Goal: Task Accomplishment & Management: Use online tool/utility

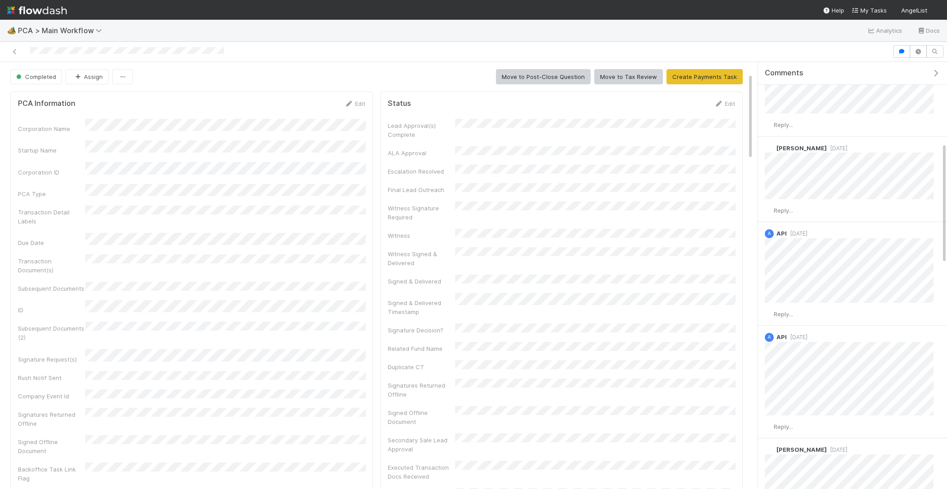
scroll to position [369, 0]
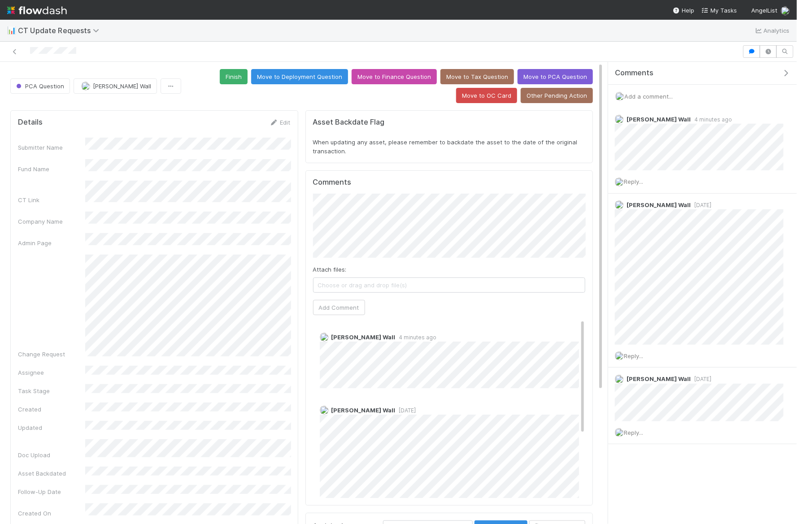
click at [673, 93] on span "Add a comment..." at bounding box center [648, 96] width 48 height 7
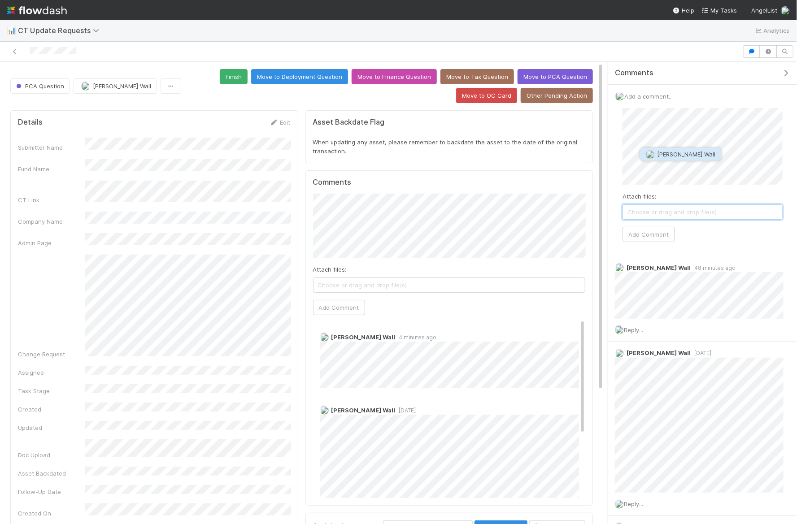
click at [676, 152] on span "[PERSON_NAME] Wall" at bounding box center [687, 154] width 58 height 7
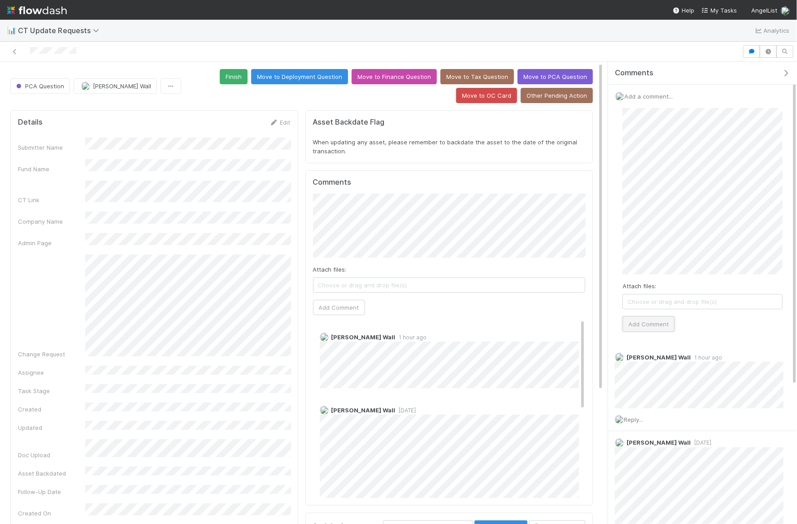
click at [647, 324] on button "Add Comment" at bounding box center [649, 324] width 52 height 15
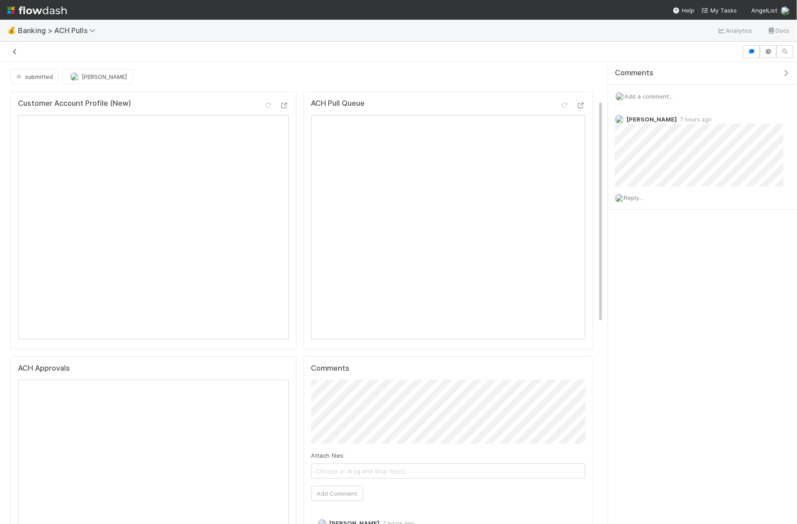
scroll to position [79, 0]
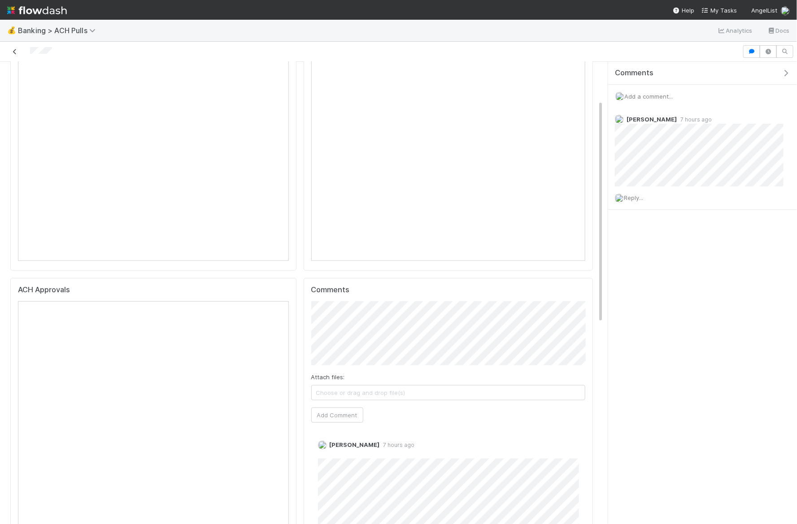
click at [14, 51] on icon at bounding box center [14, 52] width 9 height 6
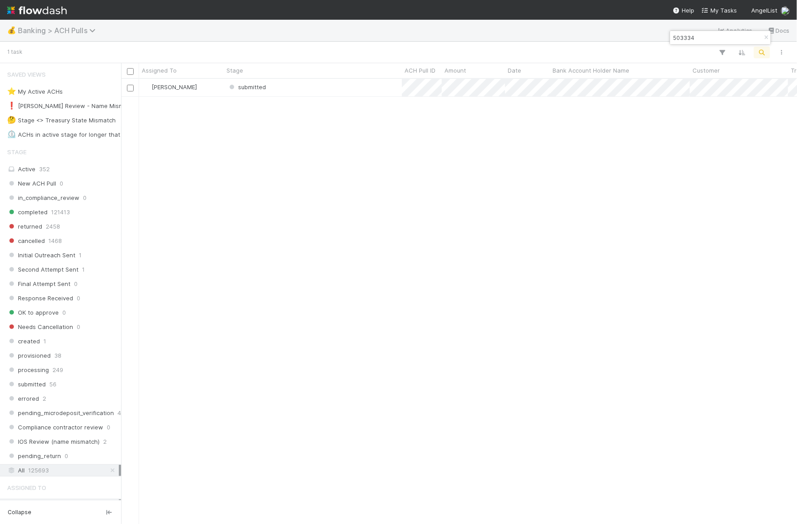
scroll to position [445, 676]
click at [763, 39] on icon "button" at bounding box center [766, 37] width 9 height 5
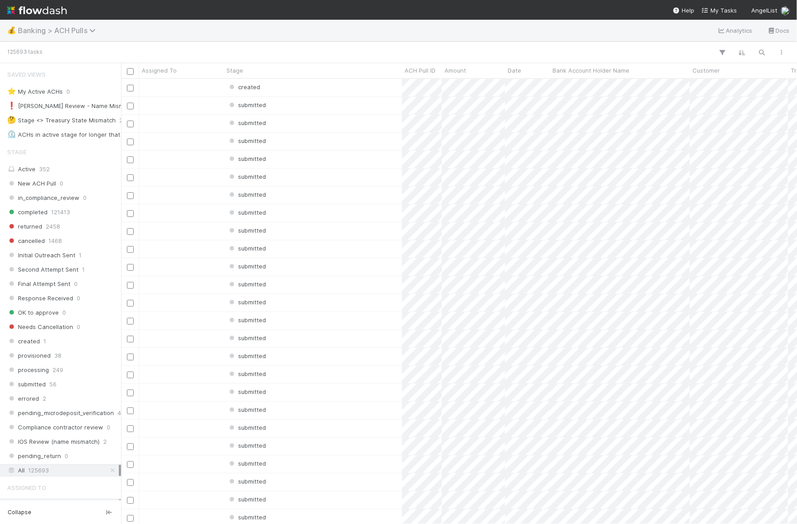
click at [70, 27] on span "Banking > ACH Pulls" at bounding box center [59, 30] width 82 height 9
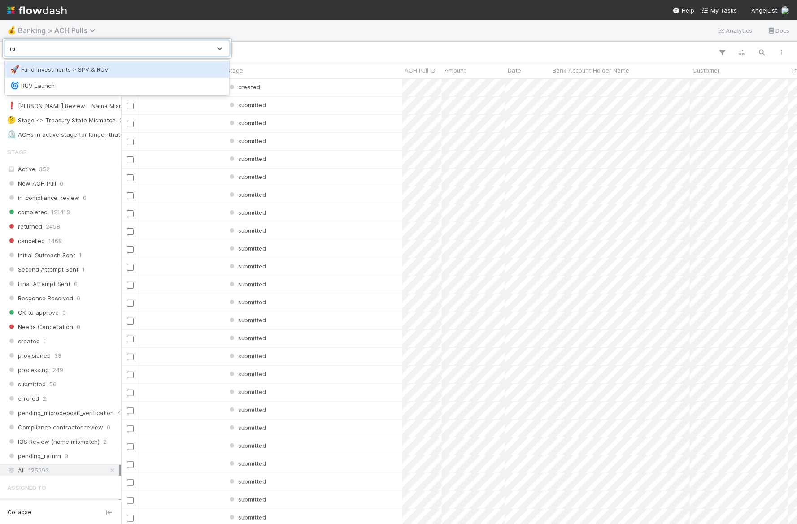
type input "ruv"
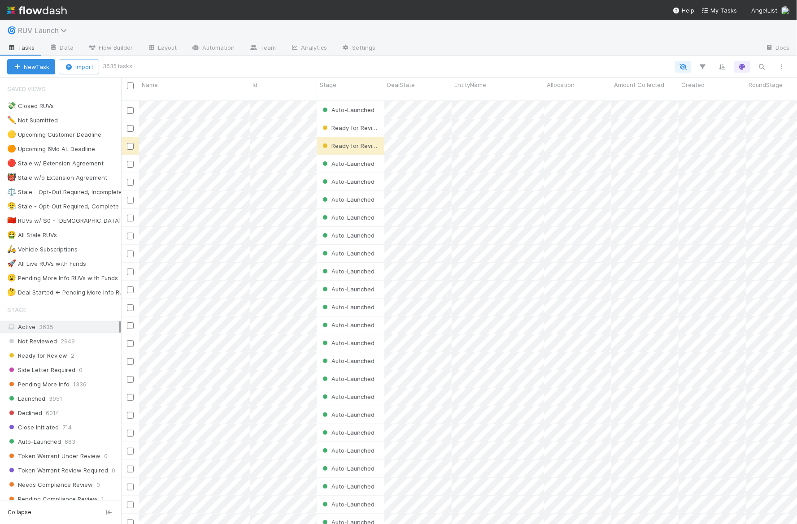
scroll to position [431, 676]
click at [57, 422] on span "Close Initiated" at bounding box center [33, 427] width 52 height 11
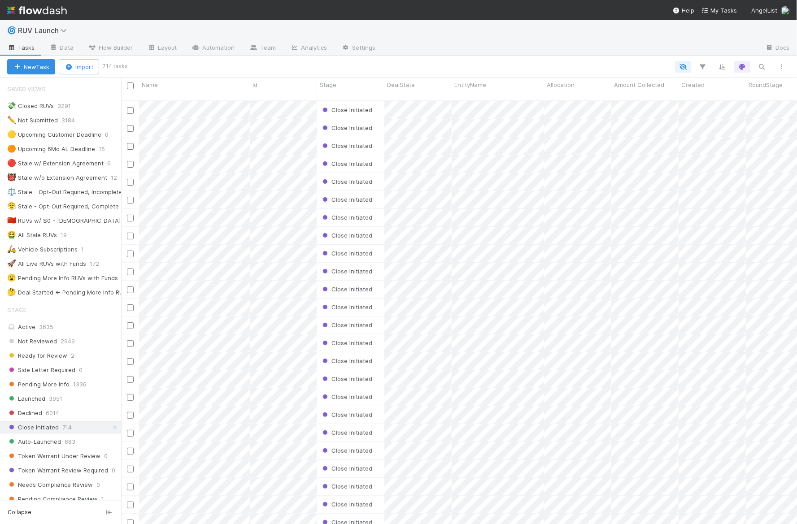
scroll to position [431, 676]
click at [781, 63] on button "button" at bounding box center [782, 67] width 16 height 12
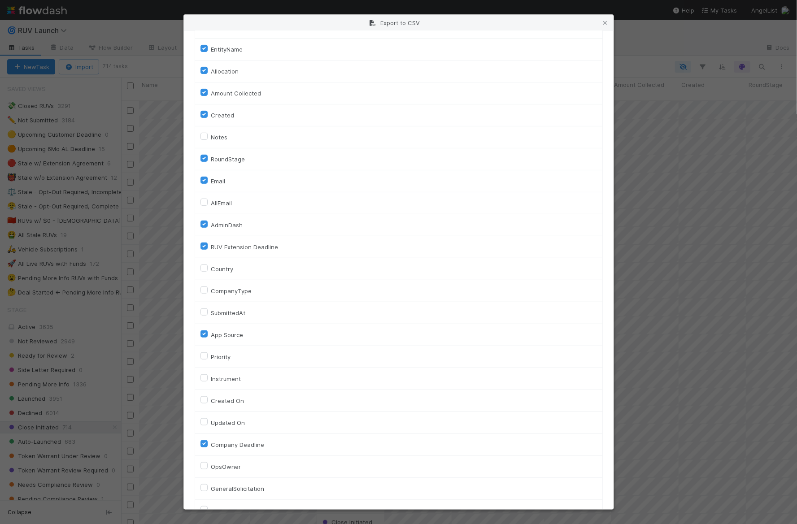
scroll to position [137, 0]
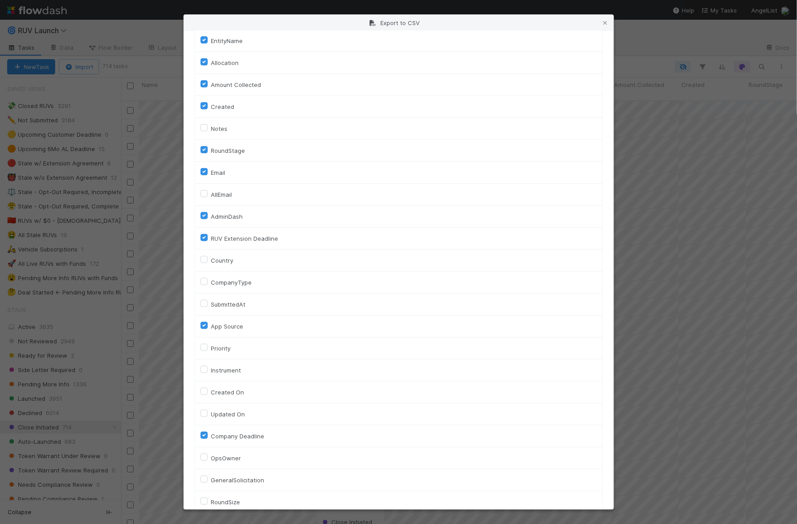
click at [211, 191] on label "AllEmail" at bounding box center [221, 194] width 21 height 11
click at [206, 191] on input "AllEmail" at bounding box center [204, 193] width 7 height 8
checkbox input "true"
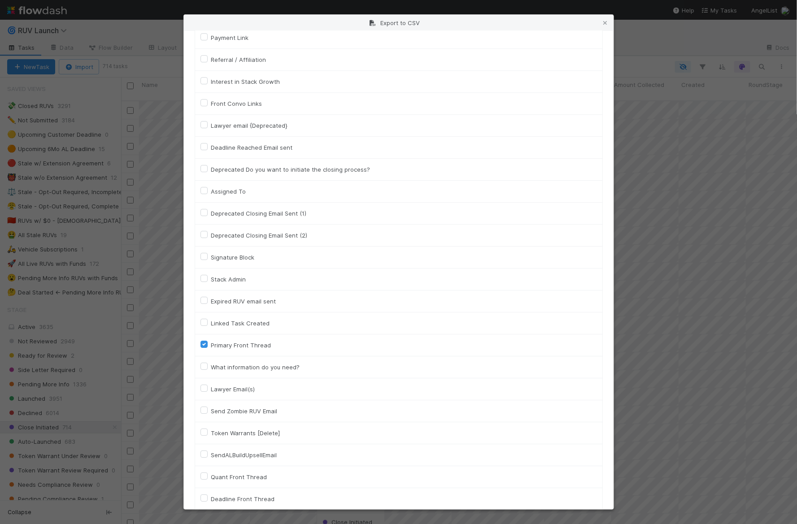
scroll to position [1517, 0]
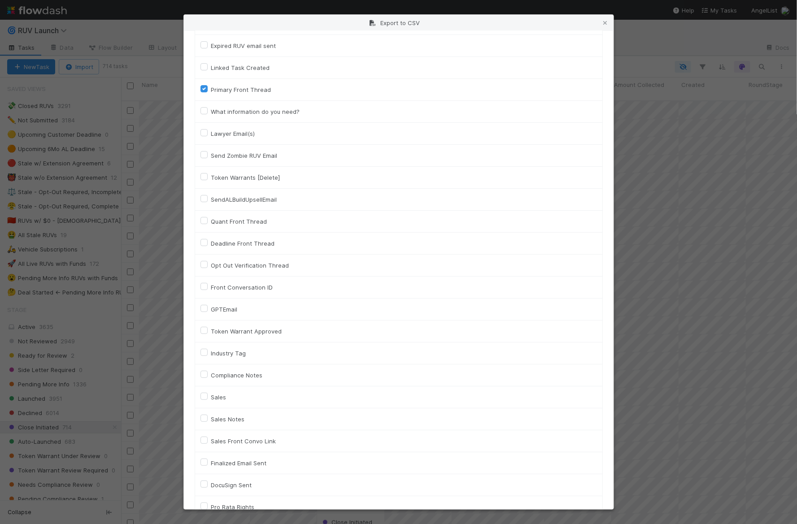
click at [56, 270] on div "Export to CSV Your current view, with a total of 714 tasks , will be exported. …" at bounding box center [398, 262] width 797 height 524
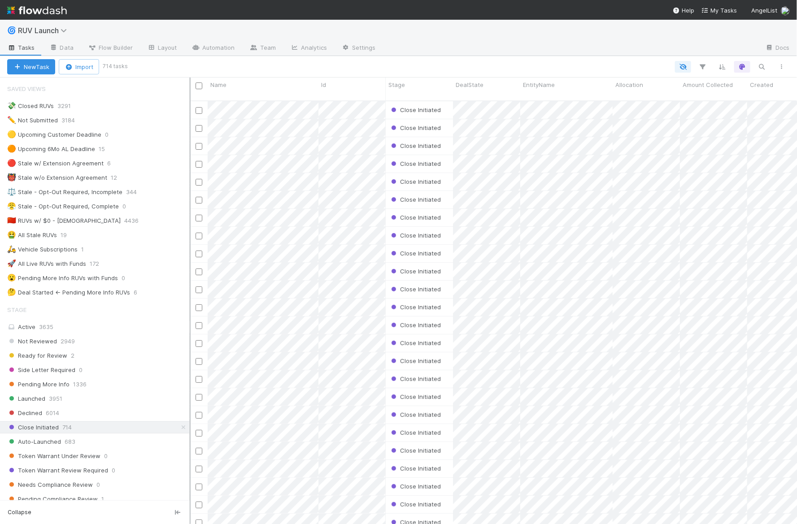
scroll to position [431, 607]
drag, startPoint x: 122, startPoint y: 80, endPoint x: 188, endPoint y: 80, distance: 66.8
click at [190, 81] on div at bounding box center [190, 301] width 1 height 447
click at [99, 293] on div "🤔 Deal Started <- Pending More Info RUVs" at bounding box center [68, 292] width 123 height 11
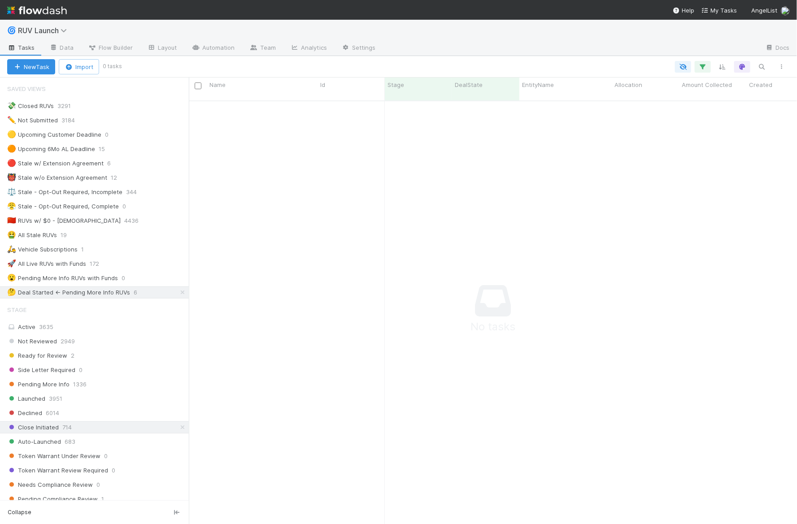
scroll to position [431, 608]
click at [705, 65] on icon "button" at bounding box center [703, 67] width 9 height 8
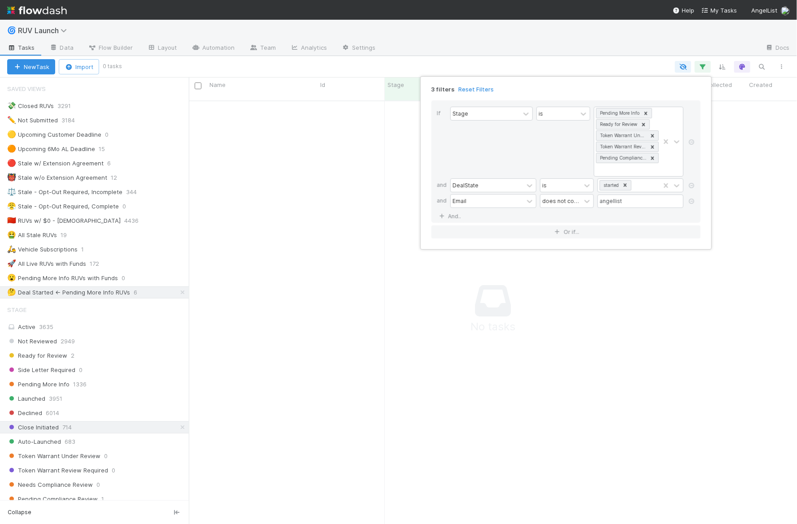
click at [181, 420] on div "3 filters Reset Filters If Stage is Pending More Info Ready for Review Token Wa…" at bounding box center [398, 262] width 797 height 524
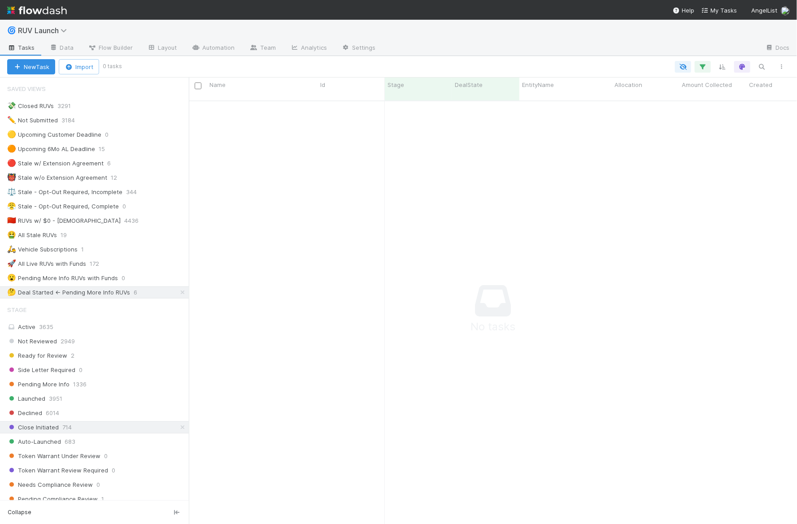
click at [181, 425] on icon at bounding box center [182, 428] width 9 height 6
click at [703, 67] on icon "button" at bounding box center [703, 67] width 9 height 8
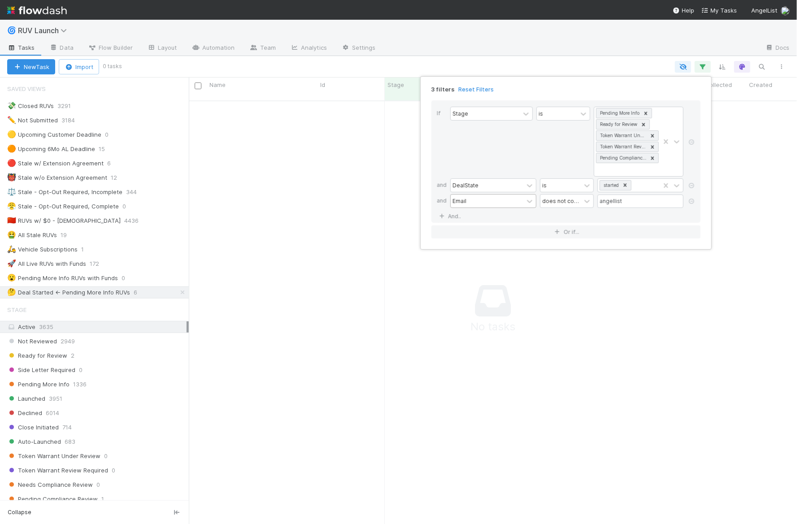
click at [491, 195] on div "Email" at bounding box center [487, 201] width 73 height 13
click at [365, 176] on div "3 filters Reset Filters If Stage is Pending More Info Ready for Review Token Wa…" at bounding box center [398, 262] width 797 height 524
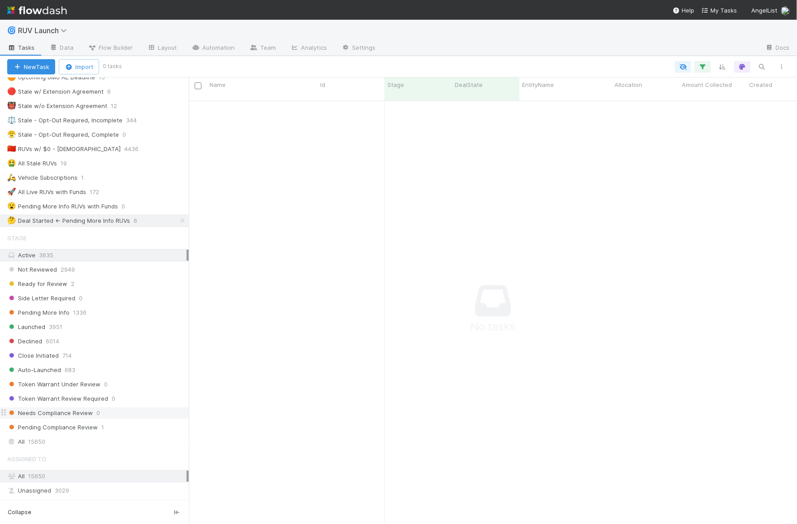
scroll to position [81, 0]
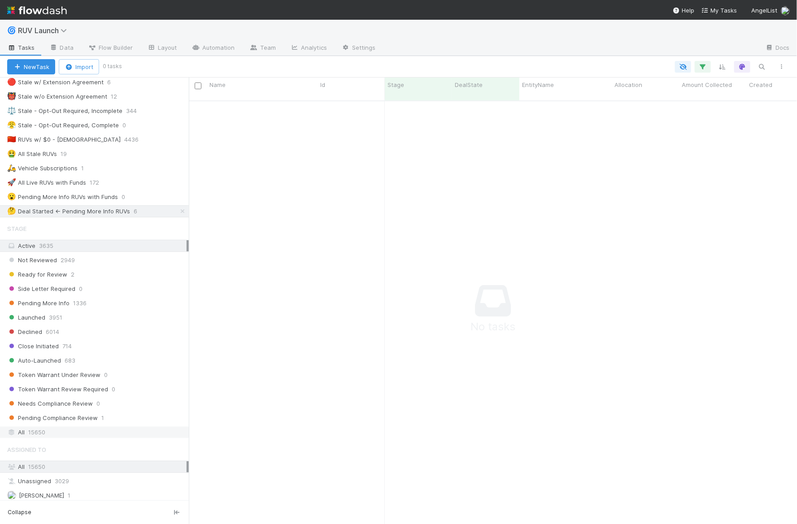
click at [77, 427] on div "All 15650" at bounding box center [96, 432] width 179 height 11
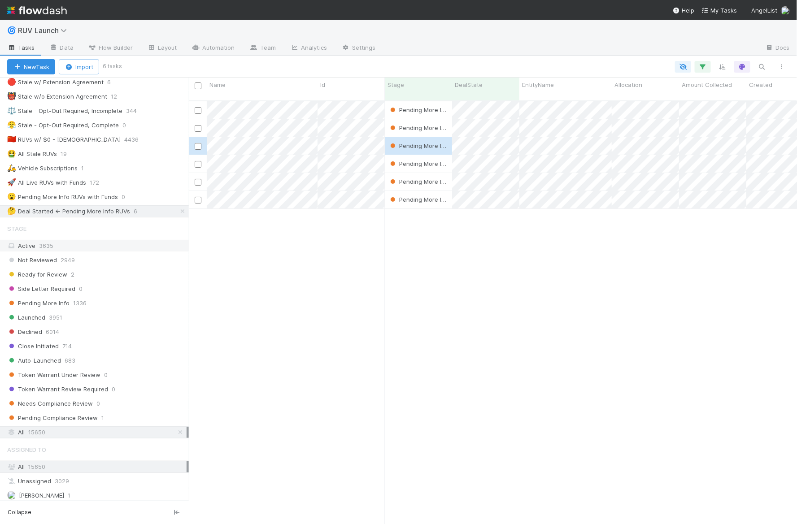
scroll to position [431, 608]
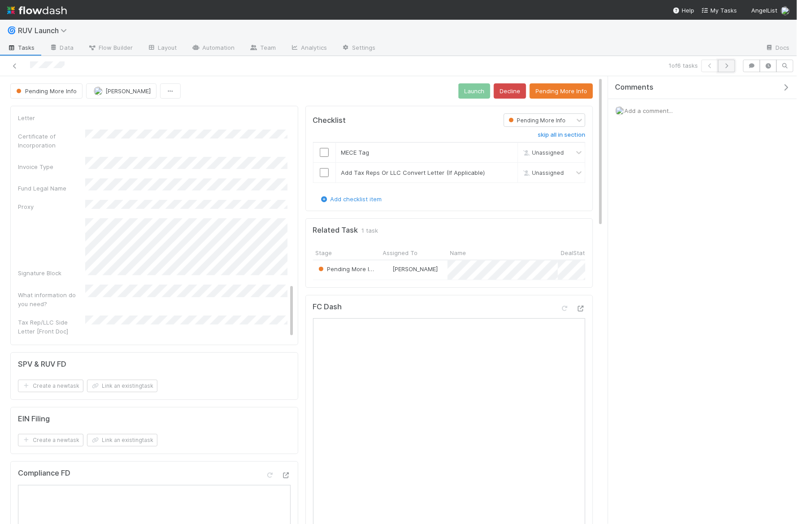
click at [734, 66] on button "button" at bounding box center [726, 66] width 17 height 13
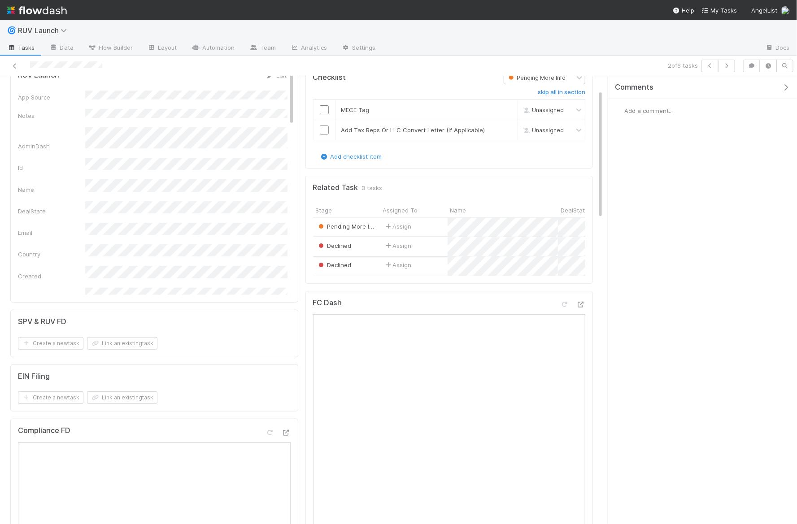
scroll to position [46, 0]
click at [727, 67] on icon "button" at bounding box center [726, 65] width 9 height 5
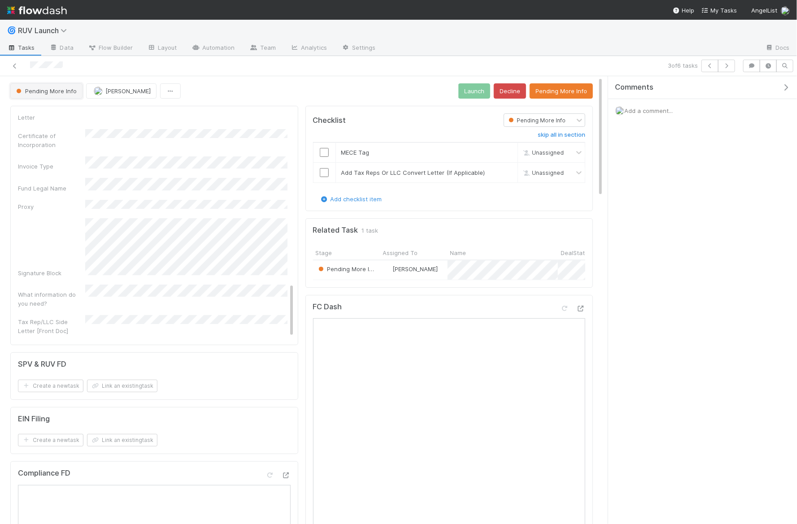
click at [55, 93] on span "Pending More Info" at bounding box center [45, 90] width 62 height 7
click at [371, 73] on div at bounding box center [398, 262] width 797 height 524
click at [326, 152] on input "checkbox" at bounding box center [324, 152] width 9 height 9
click at [326, 172] on input "checkbox" at bounding box center [324, 172] width 9 height 9
click at [279, 114] on link "Edit" at bounding box center [276, 117] width 21 height 7
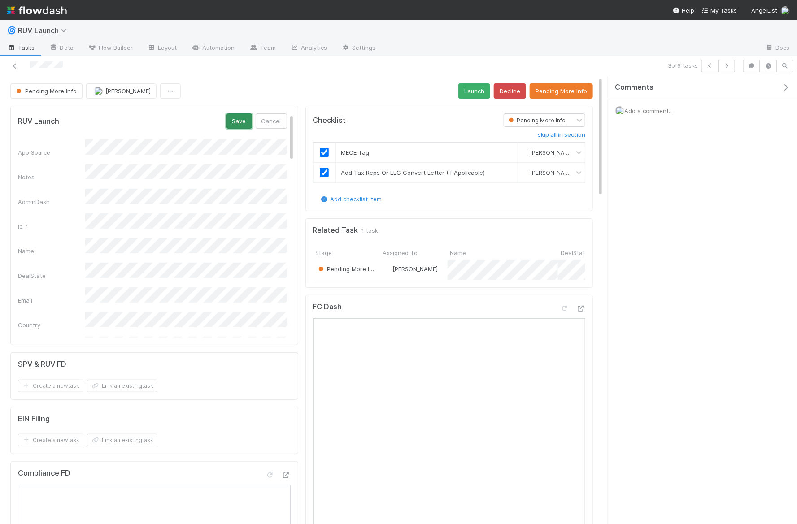
click at [240, 121] on button "Save" at bounding box center [240, 121] width 26 height 15
click at [484, 95] on button "Launch" at bounding box center [475, 90] width 32 height 15
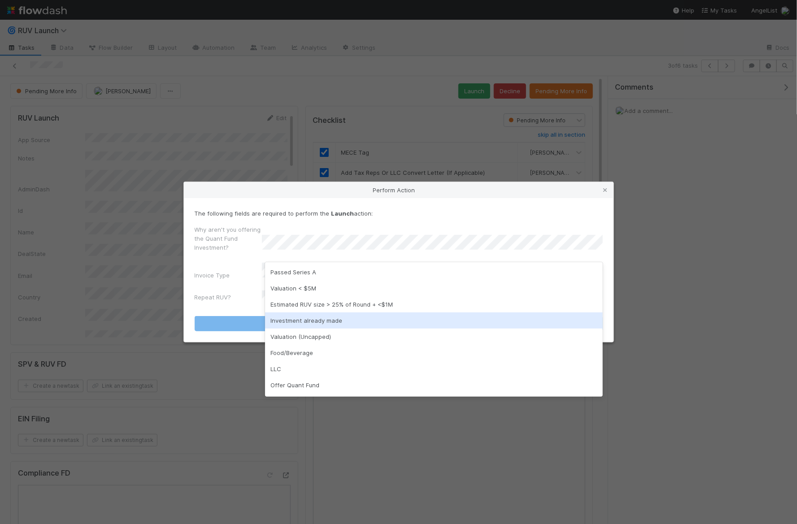
scroll to position [14, 0]
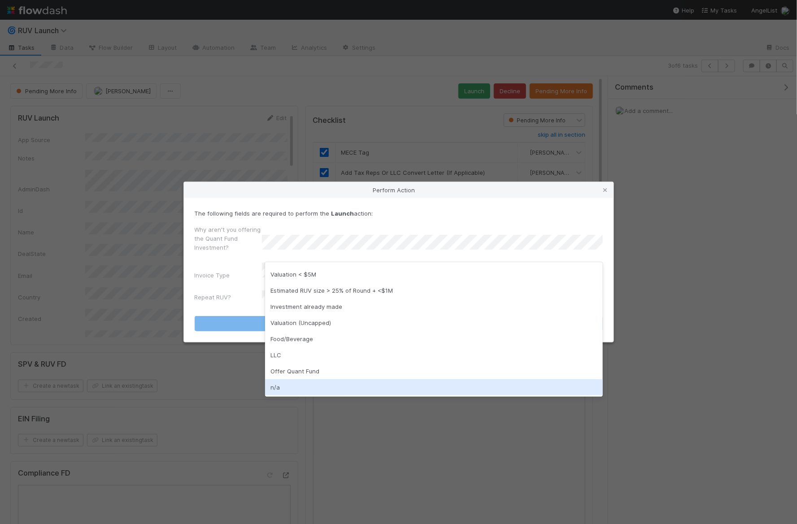
click at [290, 388] on div "n/a" at bounding box center [434, 388] width 338 height 16
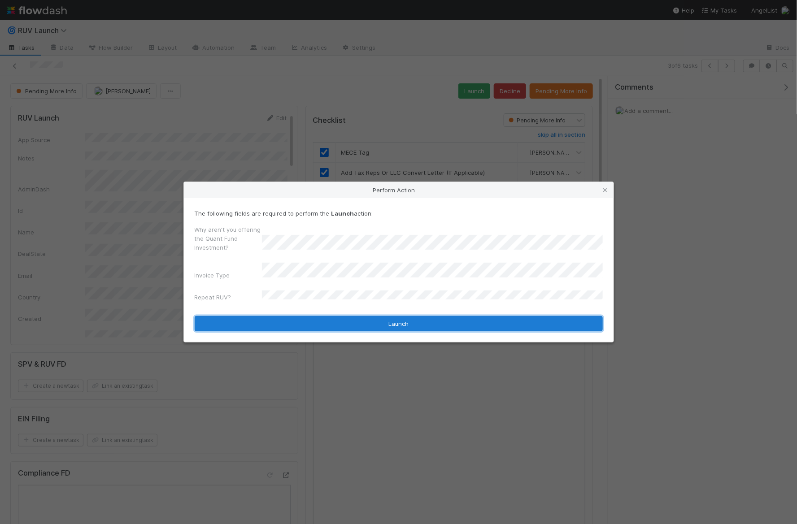
click at [320, 321] on button "Launch" at bounding box center [399, 323] width 408 height 15
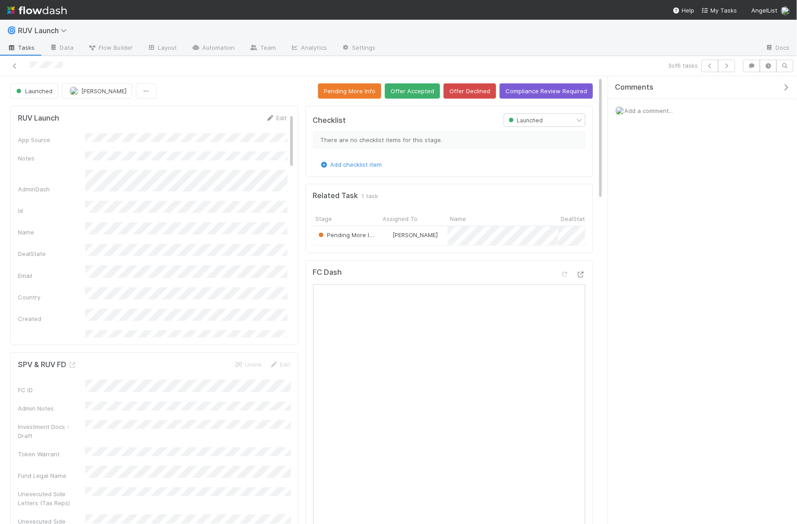
click at [274, 85] on div "Launched Jason Eclarinal Pending More Info Offer Accepted Offer Declined Compli…" at bounding box center [301, 90] width 583 height 15
click at [734, 61] on button "button" at bounding box center [726, 66] width 17 height 13
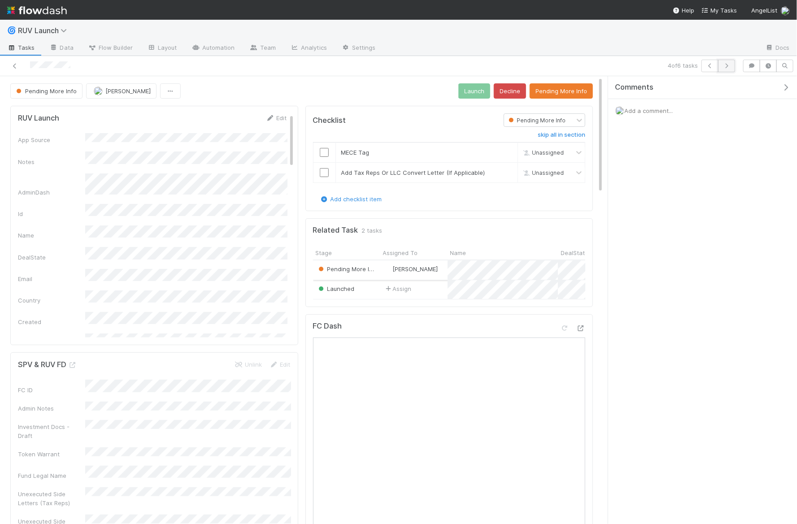
click at [728, 61] on button "button" at bounding box center [726, 66] width 17 height 13
click at [133, 266] on div "Email" at bounding box center [152, 273] width 269 height 14
copy div
click at [330, 149] on div at bounding box center [325, 152] width 22 height 9
click at [324, 148] on input "checkbox" at bounding box center [324, 152] width 9 height 9
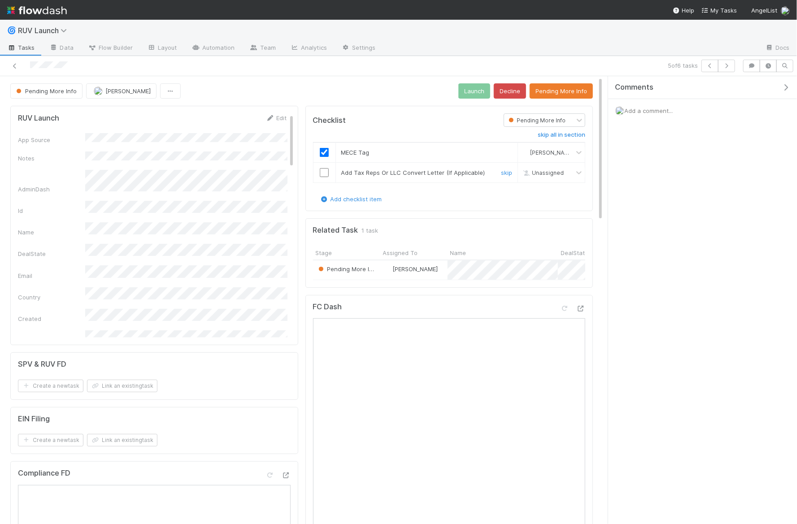
click at [324, 168] on input "checkbox" at bounding box center [324, 172] width 9 height 9
click at [477, 87] on button "Launch" at bounding box center [475, 90] width 32 height 15
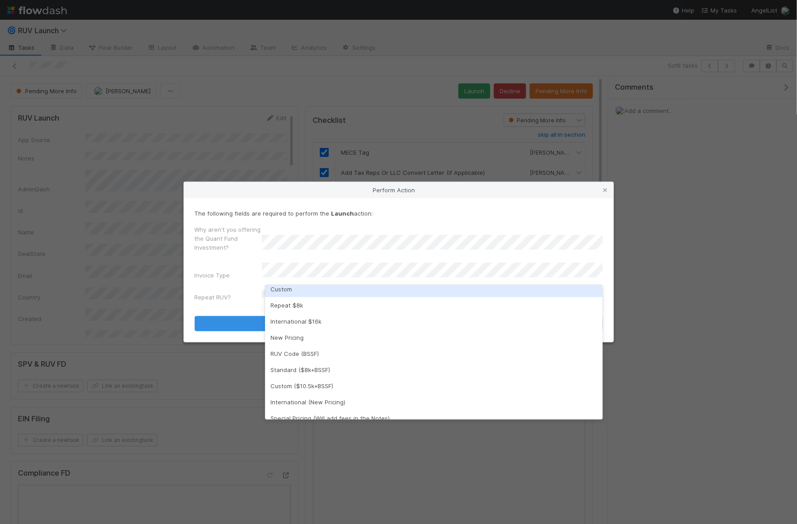
scroll to position [127, 0]
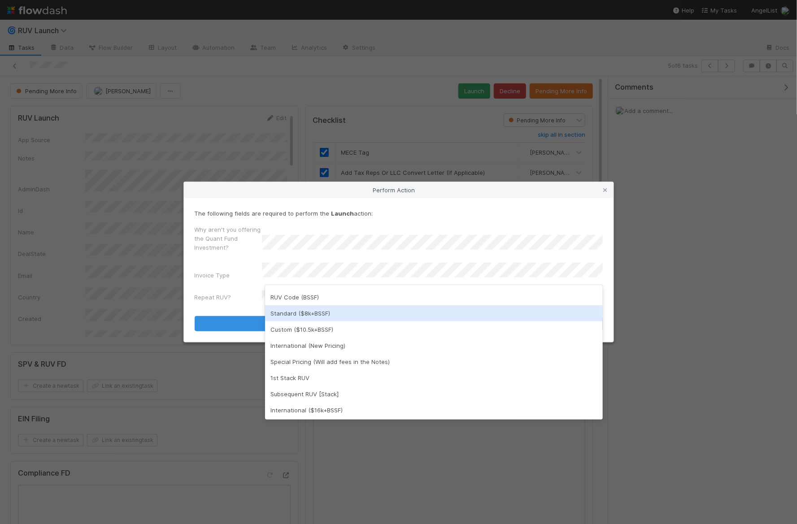
click at [312, 314] on div "Standard ($8k+BSSF)" at bounding box center [434, 314] width 338 height 16
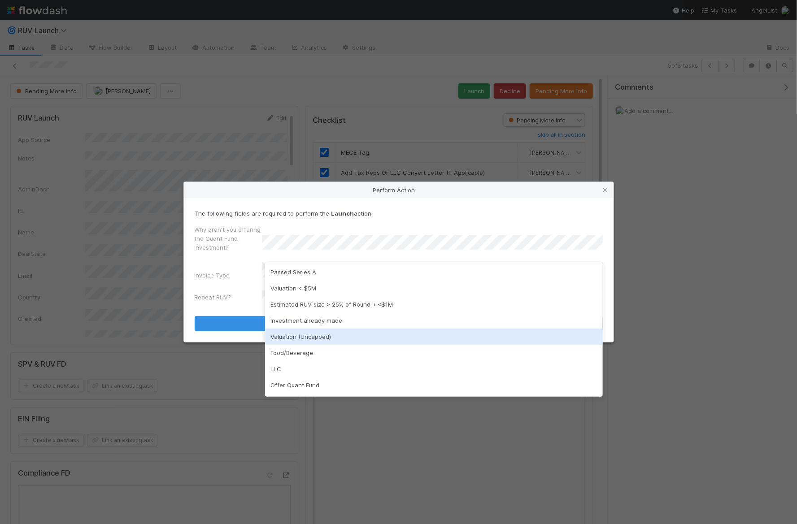
scroll to position [14, 0]
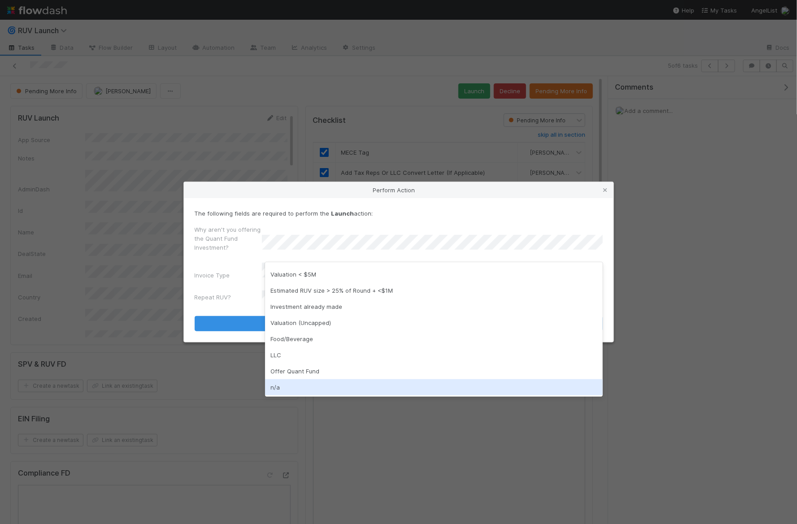
click at [292, 383] on div "n/a" at bounding box center [434, 388] width 338 height 16
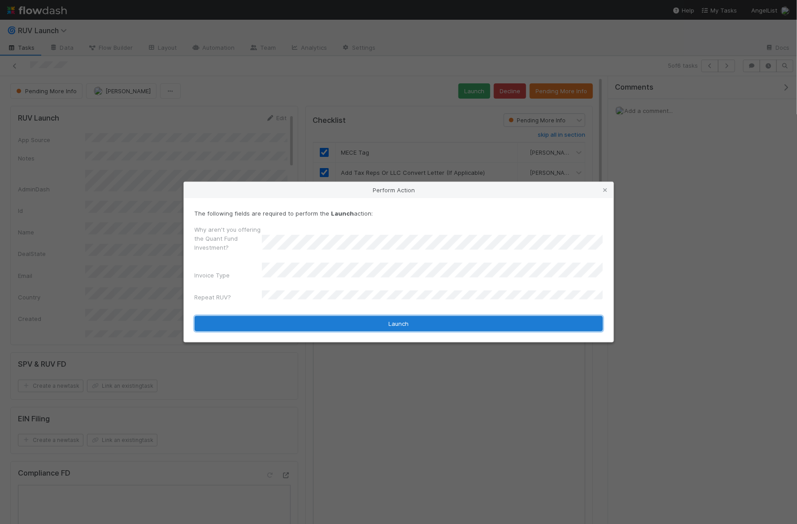
click at [307, 316] on button "Launch" at bounding box center [399, 323] width 408 height 15
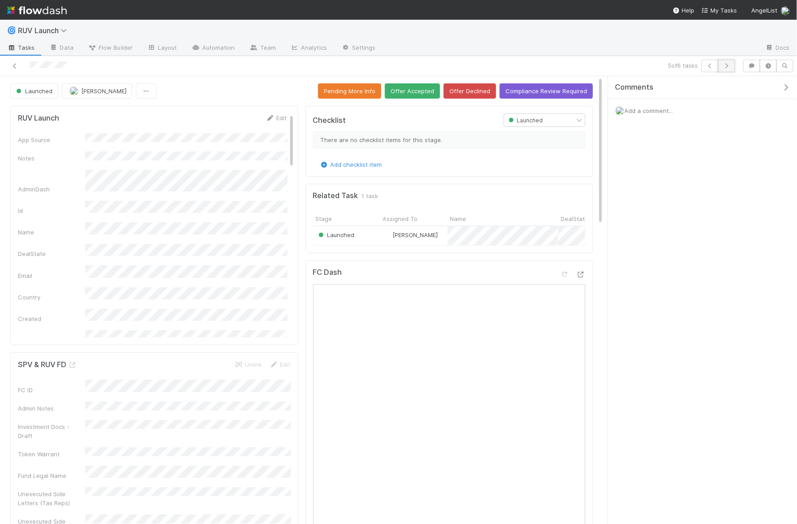
click at [733, 66] on button "button" at bounding box center [726, 66] width 17 height 13
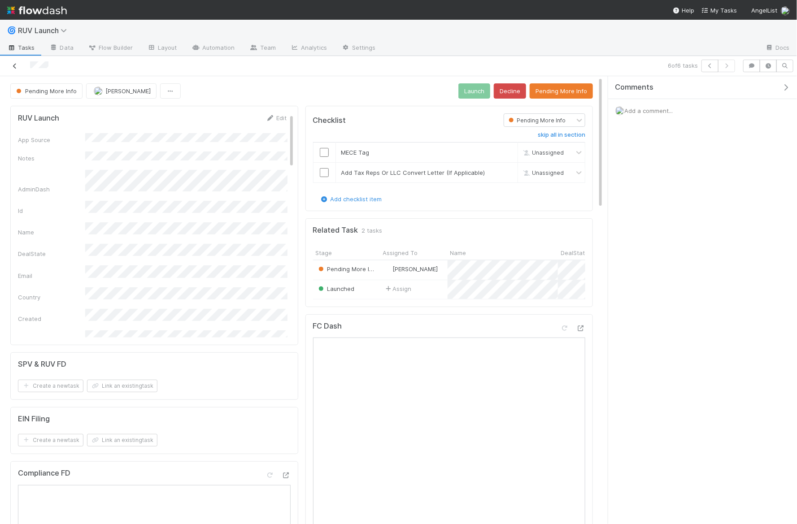
click at [12, 62] on link at bounding box center [14, 65] width 9 height 9
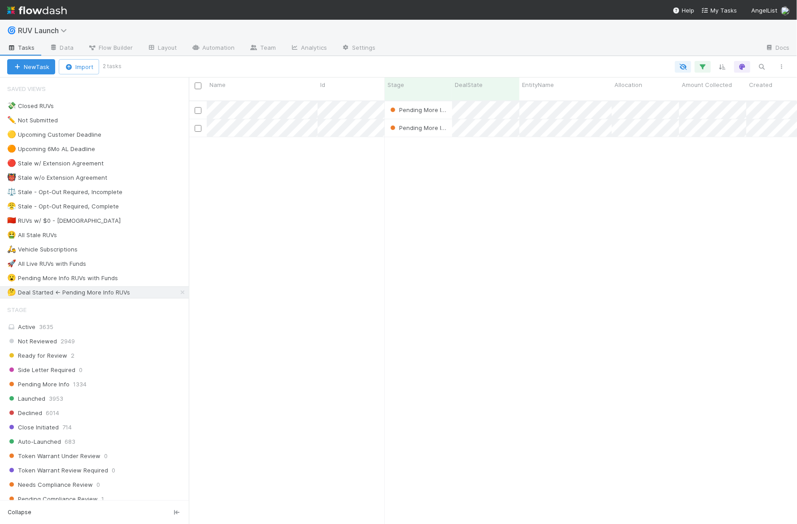
scroll to position [431, 608]
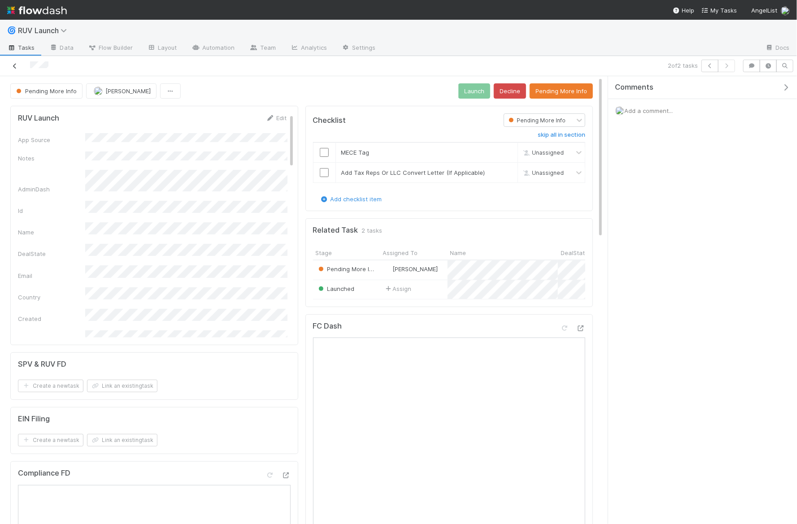
click at [12, 61] on div at bounding box center [188, 66] width 369 height 13
click at [13, 64] on icon at bounding box center [14, 66] width 9 height 6
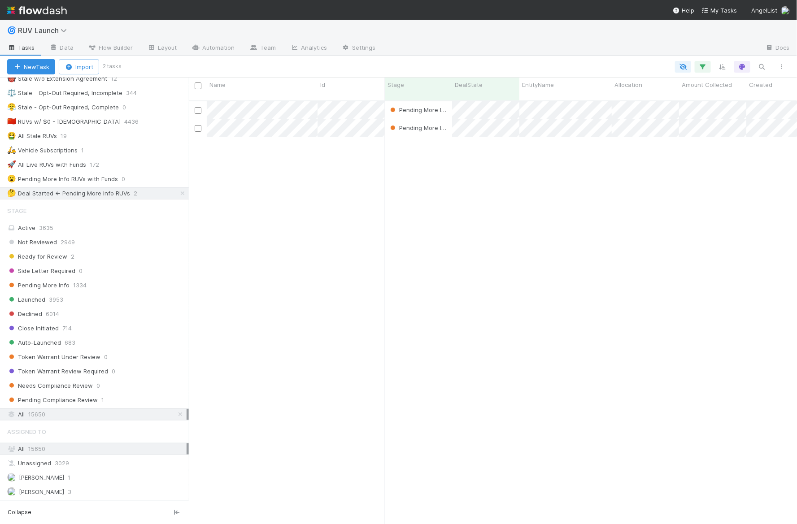
scroll to position [98, 0]
click at [91, 324] on div "Close Initiated 714" at bounding box center [98, 329] width 182 height 11
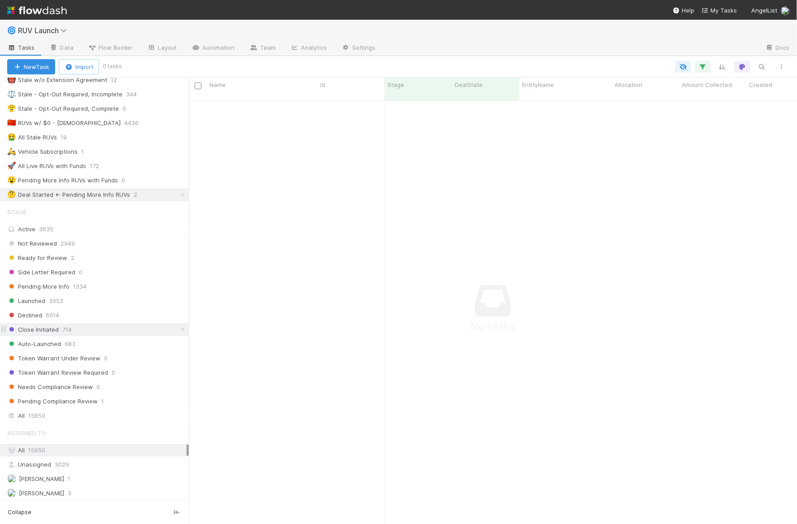
scroll to position [431, 608]
click at [55, 25] on span "RUV Launch" at bounding box center [48, 30] width 61 height 11
click at [55, 26] on span "RUV Launch" at bounding box center [45, 30] width 54 height 9
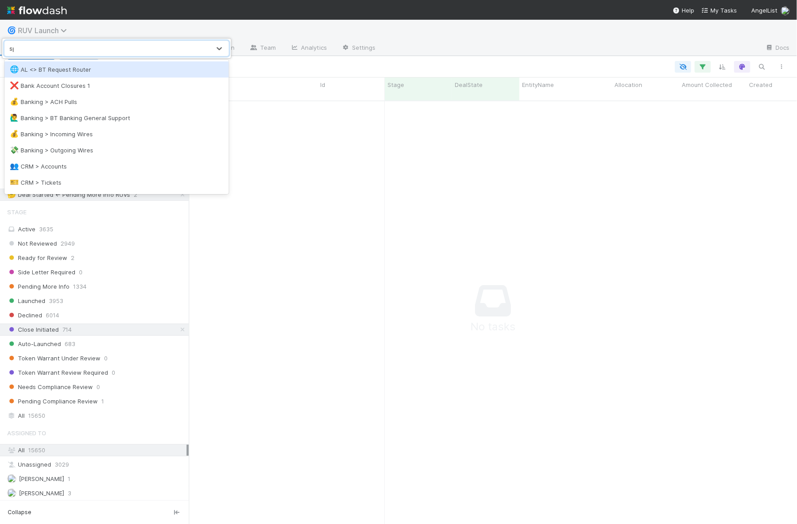
type input "spv"
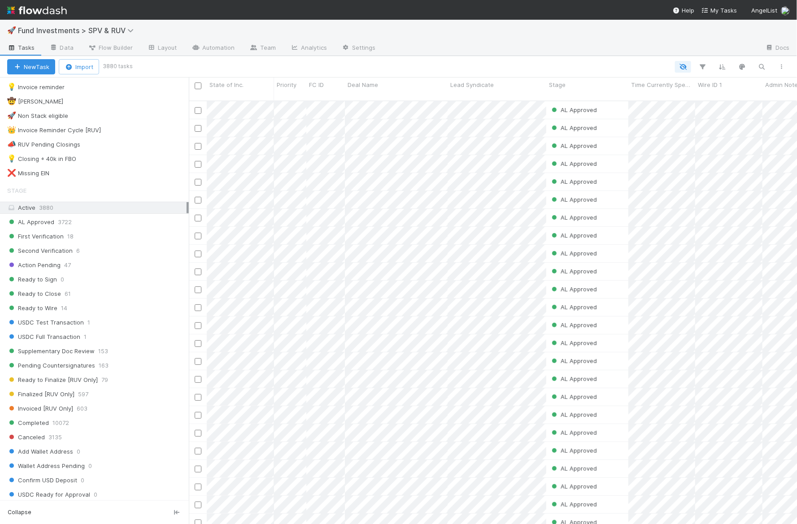
scroll to position [428, 0]
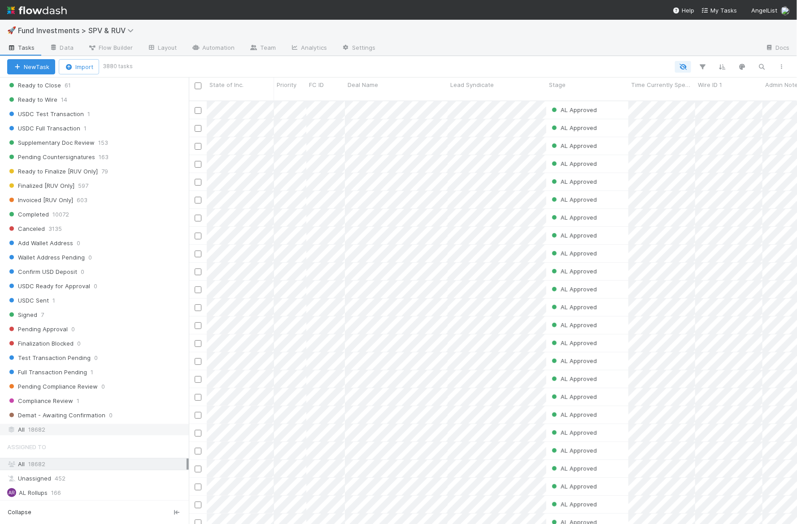
click at [59, 424] on div "All 18682" at bounding box center [96, 429] width 179 height 11
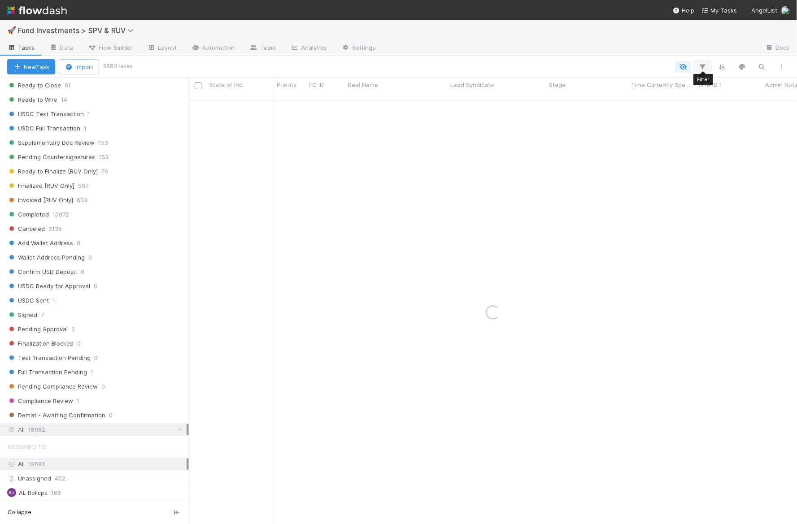
click at [699, 66] on icon "button" at bounding box center [703, 67] width 9 height 8
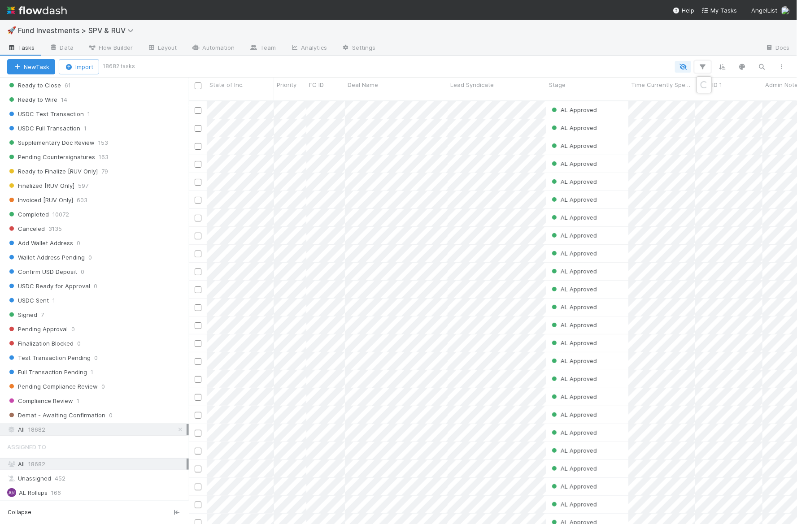
scroll to position [431, 608]
click at [585, 95] on button "Add Filter" at bounding box center [566, 93] width 269 height 13
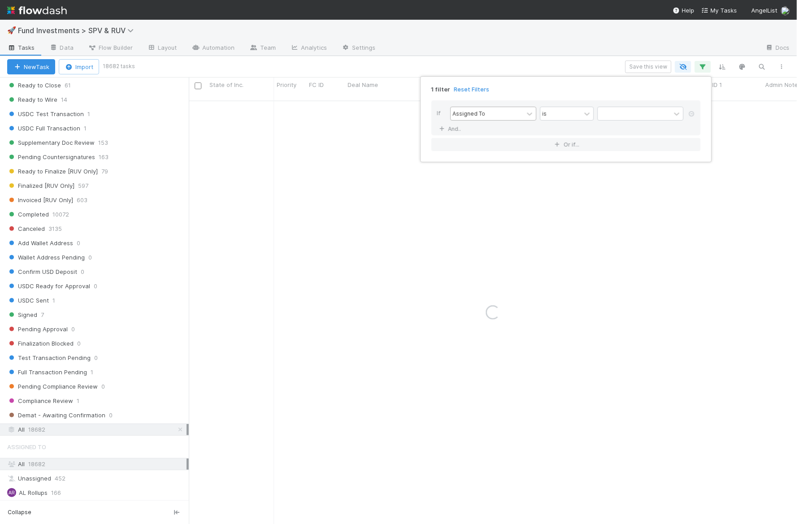
click at [472, 109] on div "Assigned To" at bounding box center [469, 113] width 33 height 8
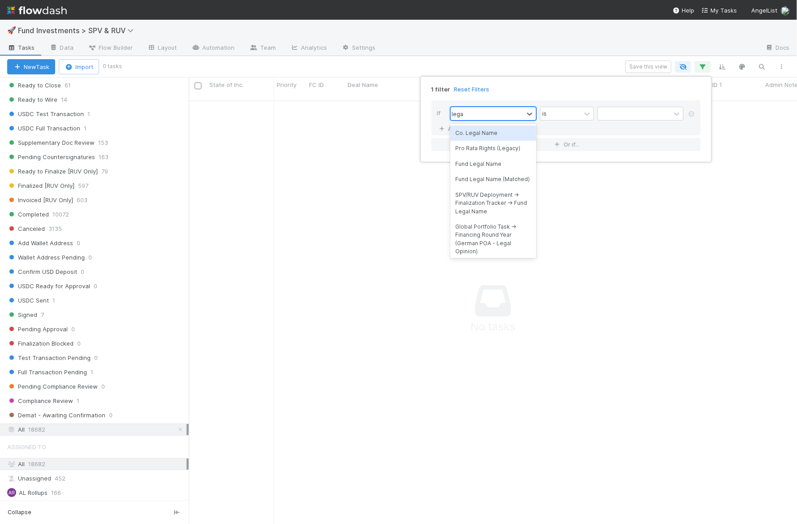
type input "legal"
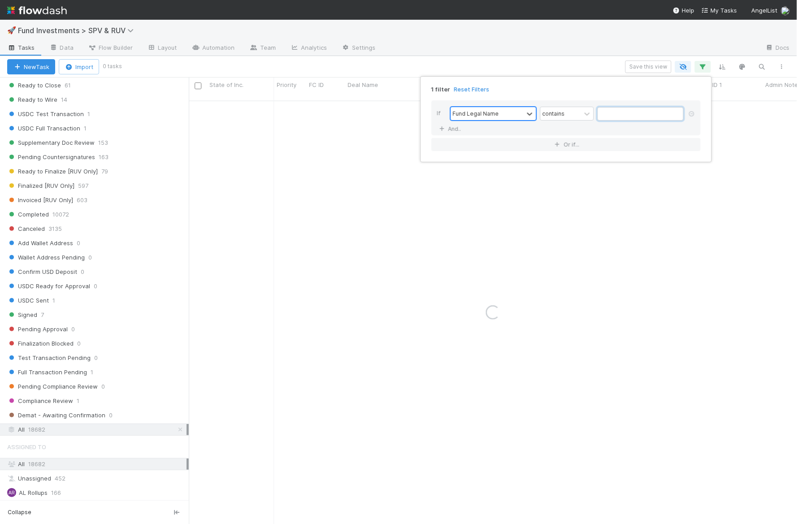
click at [650, 114] on input "text" at bounding box center [641, 113] width 86 height 13
type input "Roll up"
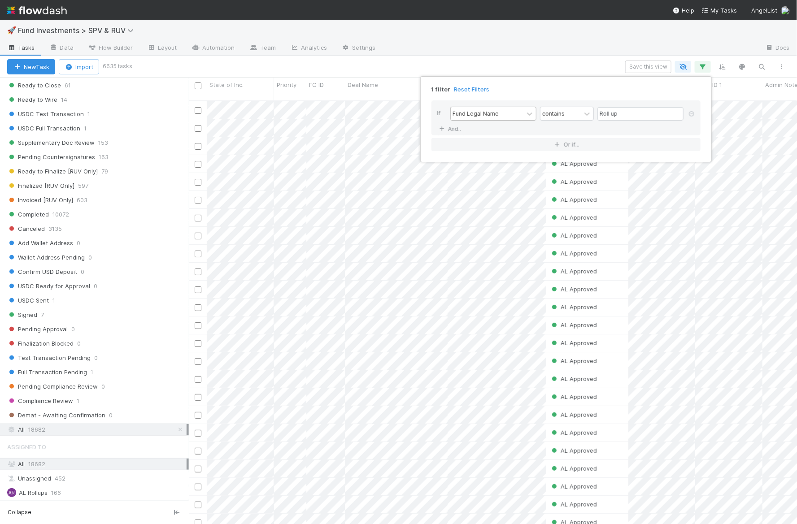
click at [501, 40] on div "1 filter Reset Filters If Fund Legal Name contains Roll up And.. Or if..." at bounding box center [398, 262] width 797 height 524
click at [704, 64] on icon "button" at bounding box center [703, 67] width 9 height 8
click at [443, 127] on icon at bounding box center [441, 129] width 9 height 5
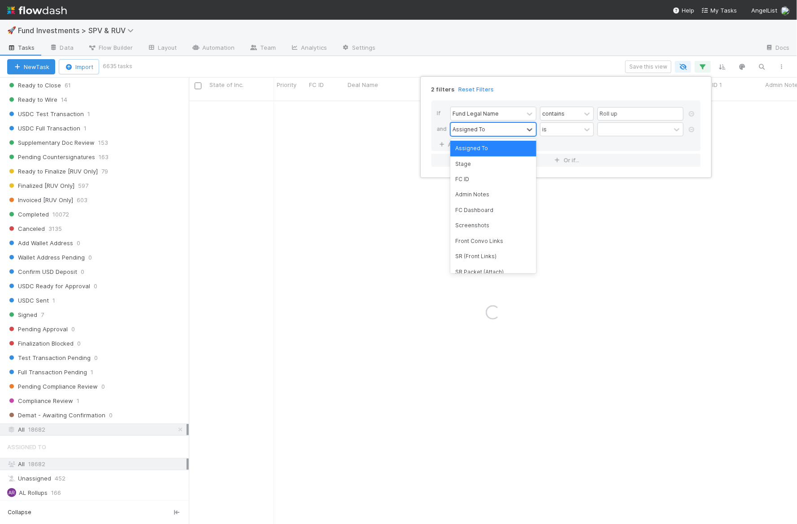
click at [486, 131] on div "Assigned To" at bounding box center [487, 129] width 73 height 13
type input "stage"
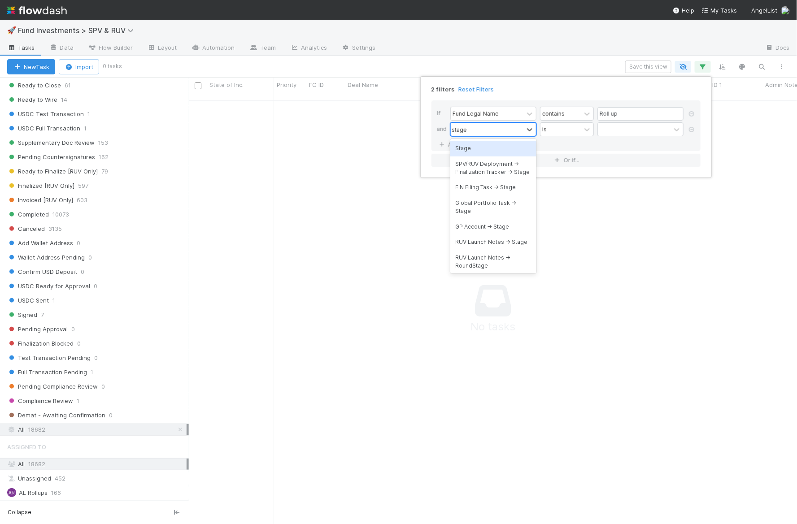
scroll to position [431, 608]
click at [493, 143] on div "Stage" at bounding box center [493, 148] width 86 height 15
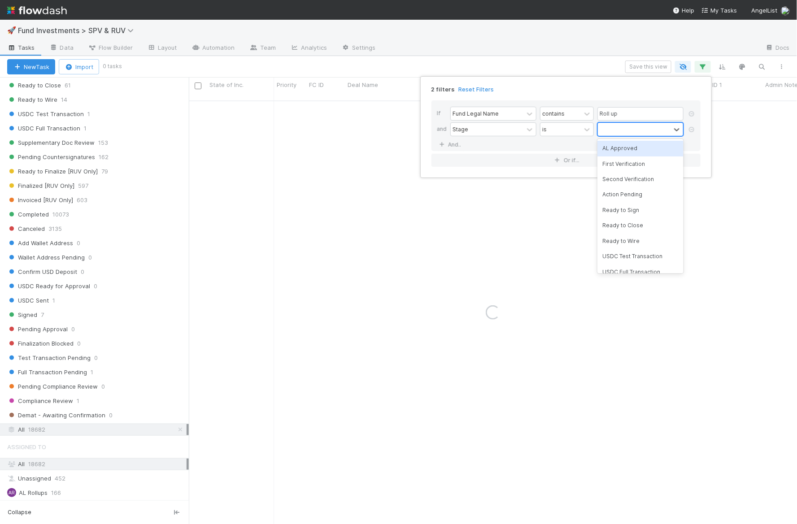
click at [625, 132] on div at bounding box center [634, 129] width 73 height 13
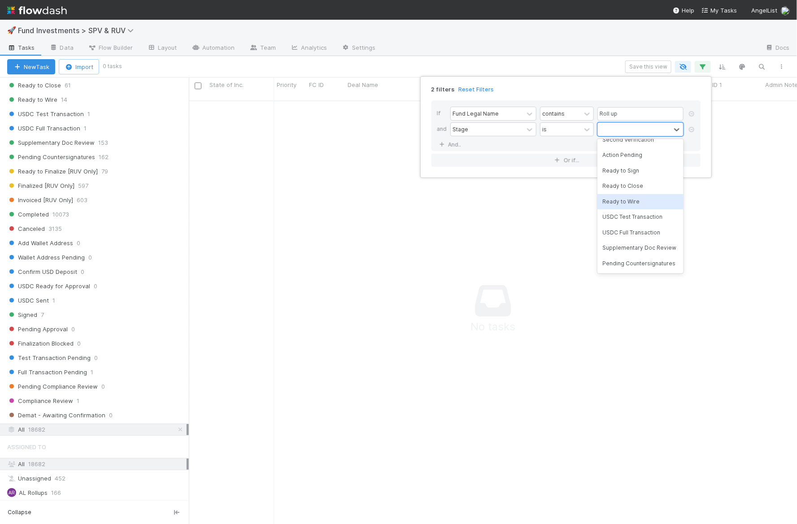
scroll to position [33, 0]
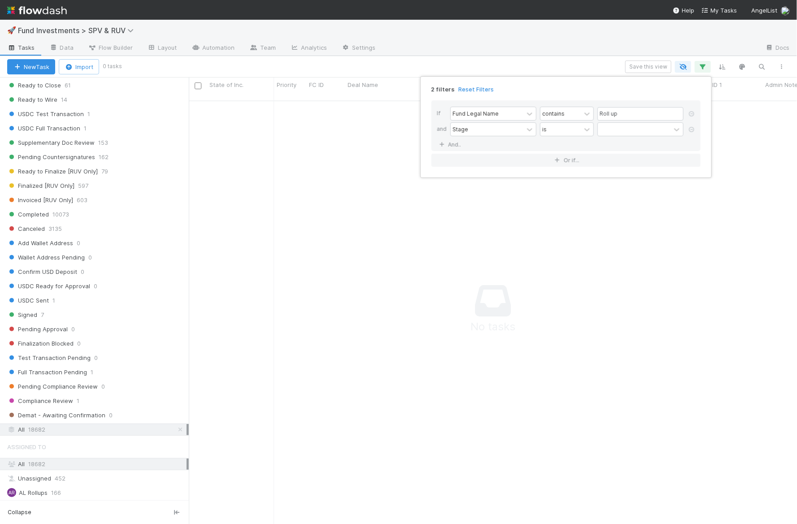
click at [376, 250] on div "2 filters Reset Filters If Fund Legal Name contains Roll up and Stage is And.. …" at bounding box center [398, 262] width 797 height 524
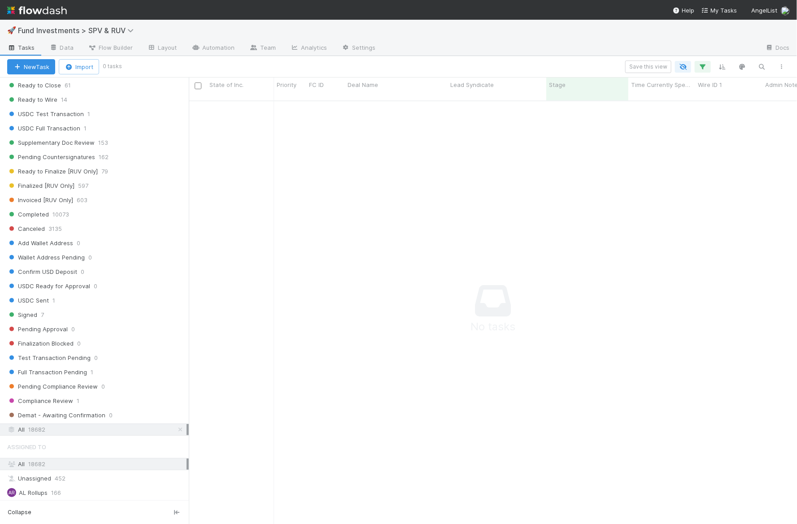
click at [41, 23] on div "🚀 Fund Investments > SPV & RUV" at bounding box center [398, 31] width 797 height 22
click at [41, 30] on span "Fund Investments > SPV & RUV" at bounding box center [78, 30] width 120 height 9
type input "ruv"
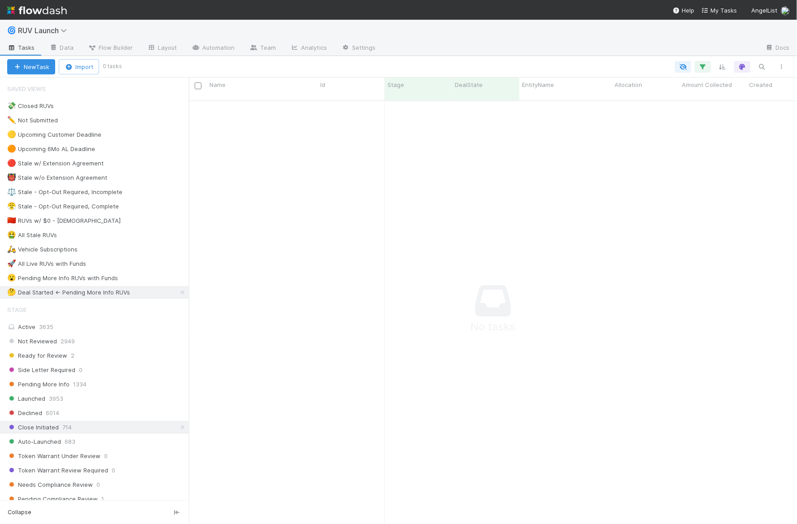
scroll to position [431, 608]
click at [183, 290] on icon at bounding box center [182, 293] width 9 height 6
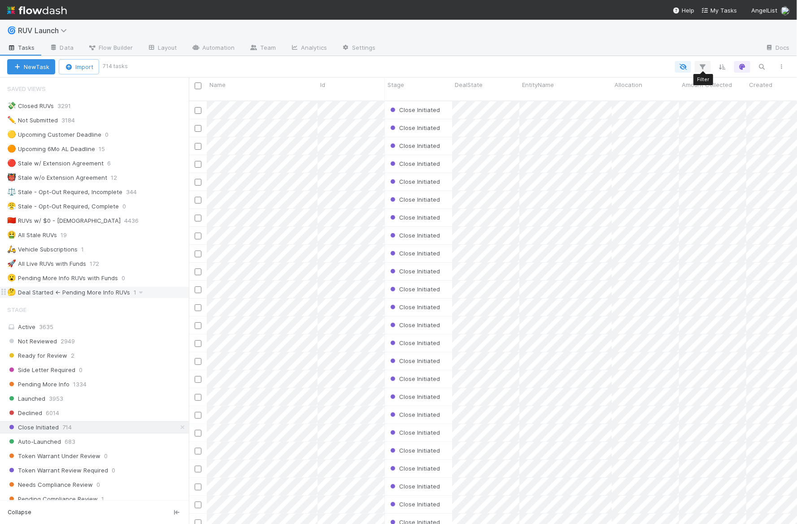
scroll to position [431, 608]
click at [783, 63] on button "button" at bounding box center [782, 67] width 16 height 12
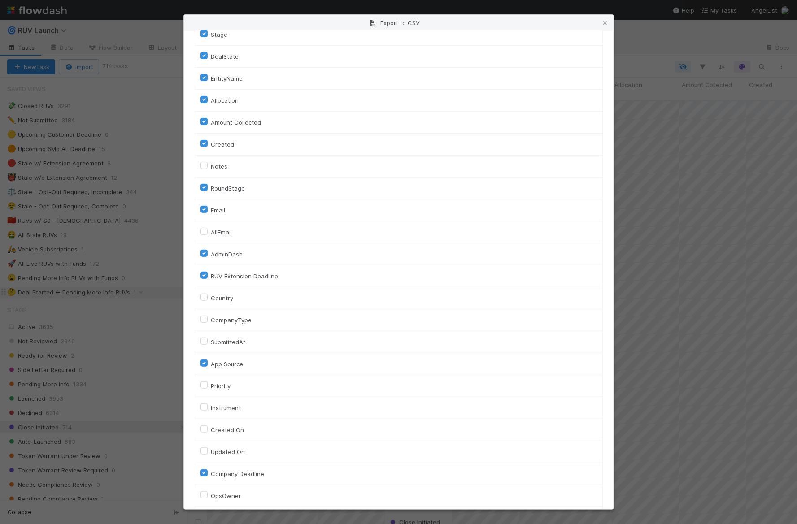
scroll to position [99, 0]
click at [216, 231] on label "AllEmail" at bounding box center [221, 232] width 21 height 11
click at [208, 231] on input "AllEmail" at bounding box center [204, 231] width 7 height 8
checkbox input "true"
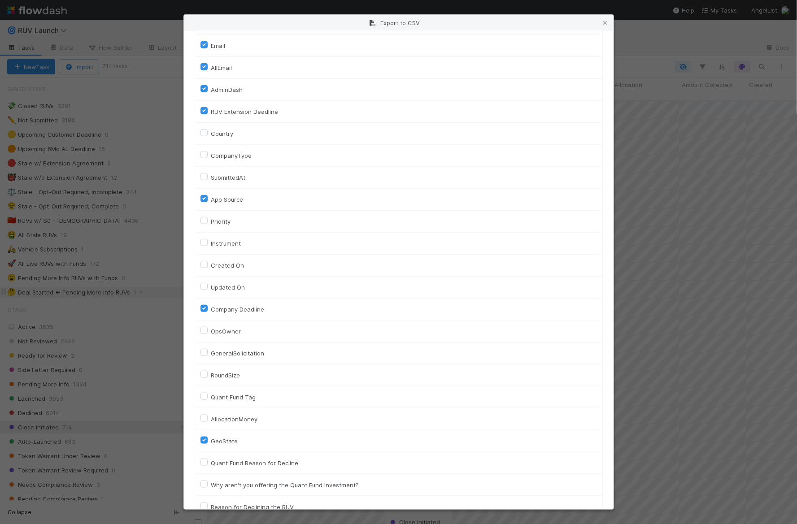
click at [224, 263] on label "Created On" at bounding box center [227, 265] width 33 height 11
click at [208, 263] on On "Created On" at bounding box center [204, 264] width 7 height 8
click at [224, 262] on label "Created On" at bounding box center [227, 265] width 33 height 11
click at [208, 262] on On "Created On" at bounding box center [204, 264] width 7 height 8
checkbox On "false"
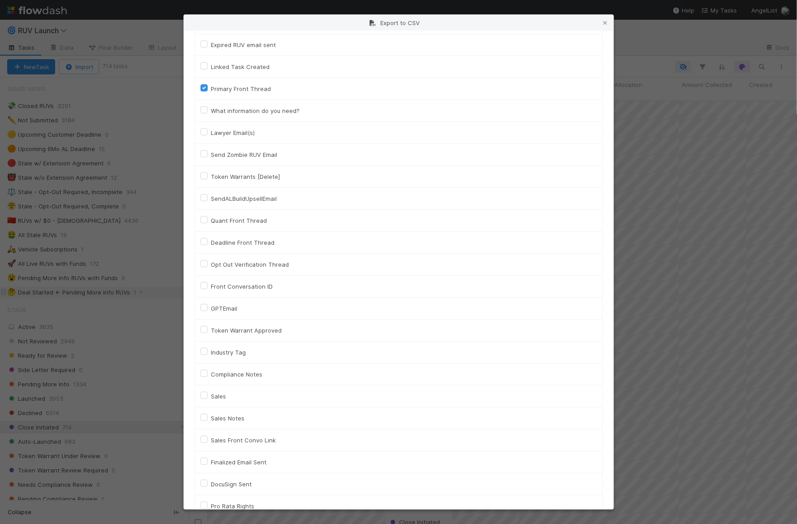
scroll to position [1646, 0]
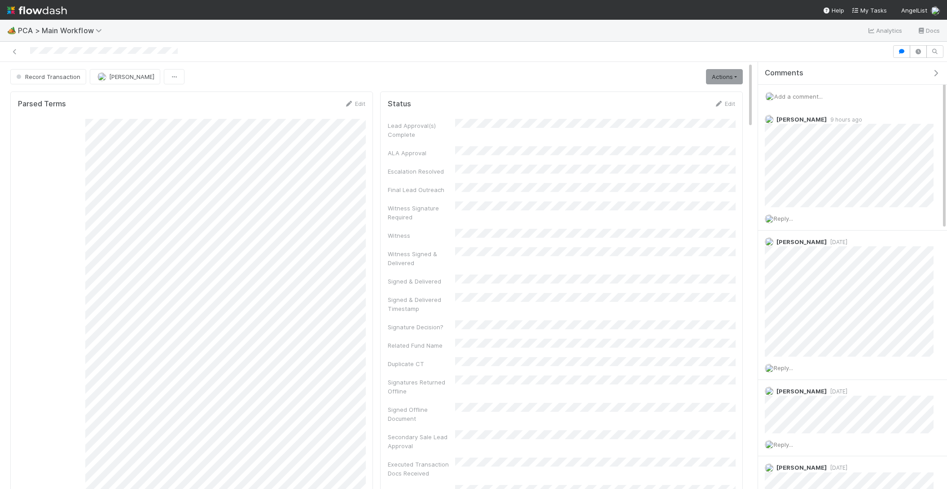
click at [814, 93] on span "Add a comment..." at bounding box center [798, 96] width 48 height 7
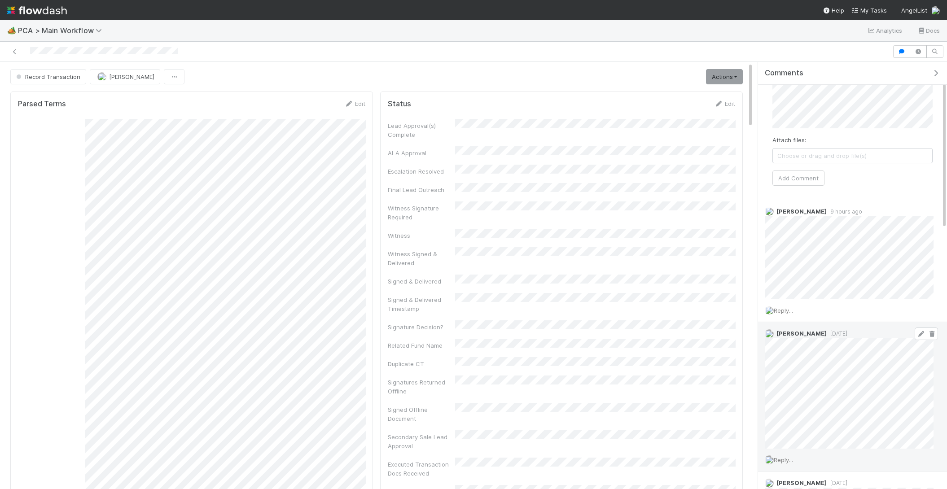
scroll to position [73, 0]
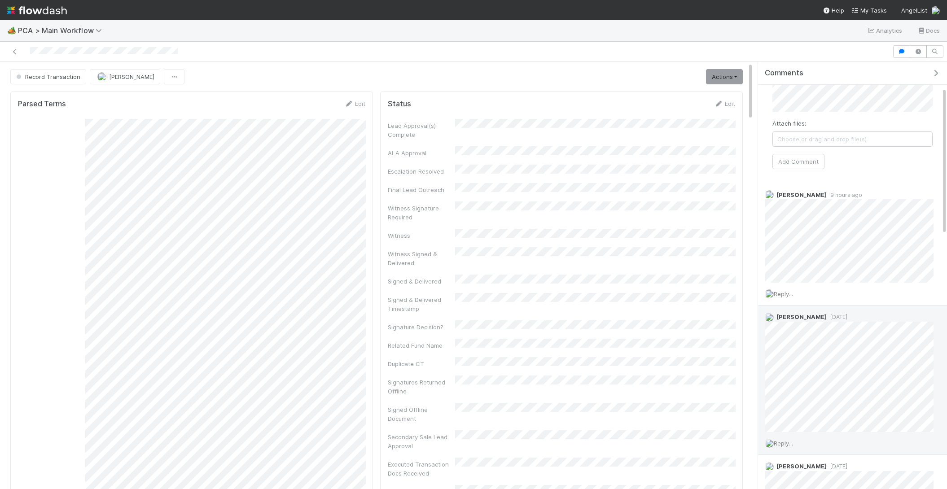
click at [782, 441] on span "Reply..." at bounding box center [782, 443] width 19 height 7
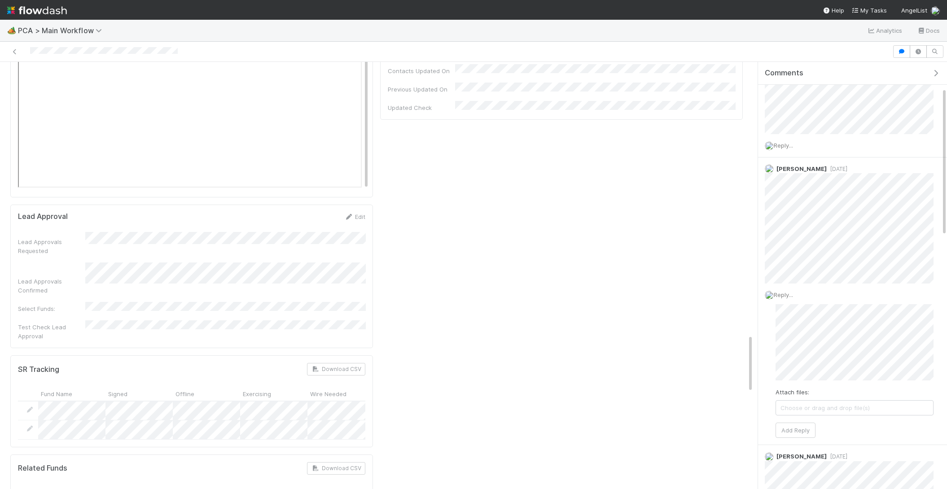
scroll to position [1989, 0]
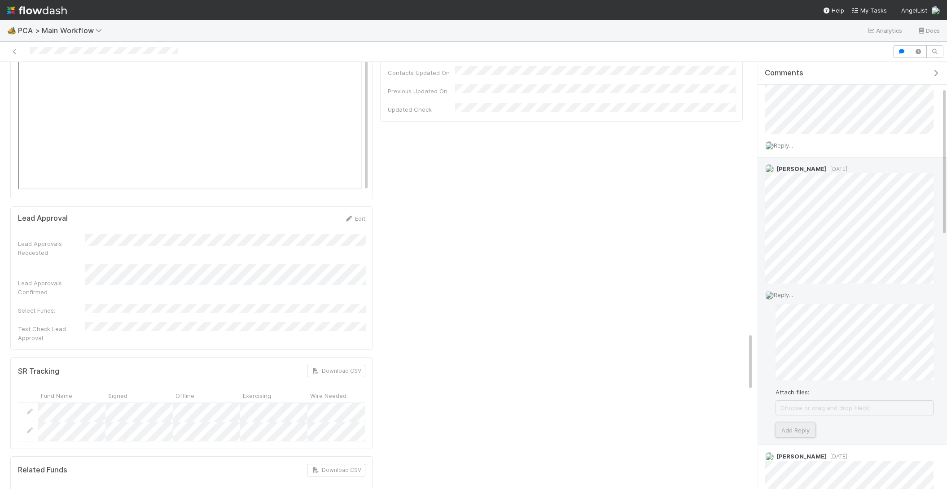
click at [800, 428] on button "Add Reply" at bounding box center [795, 430] width 40 height 15
